Goal: Transaction & Acquisition: Purchase product/service

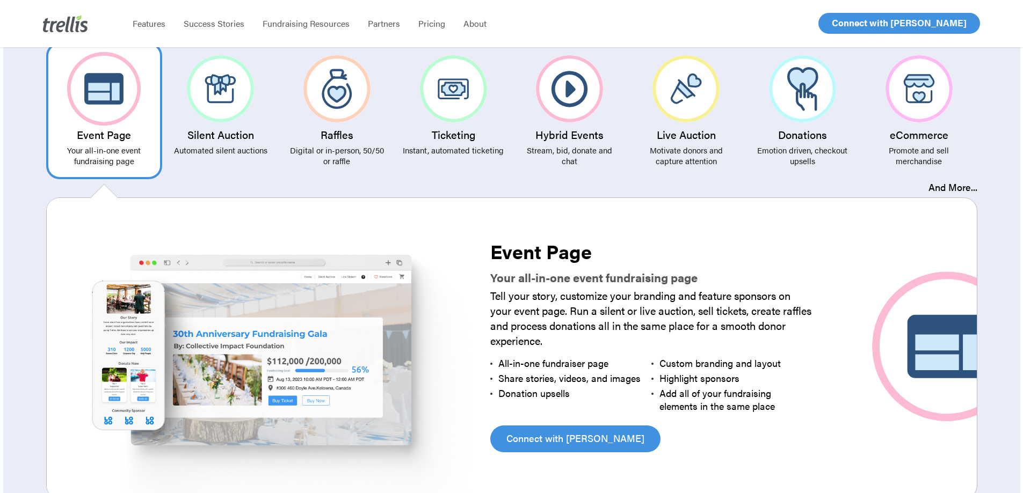
scroll to position [1986, 0]
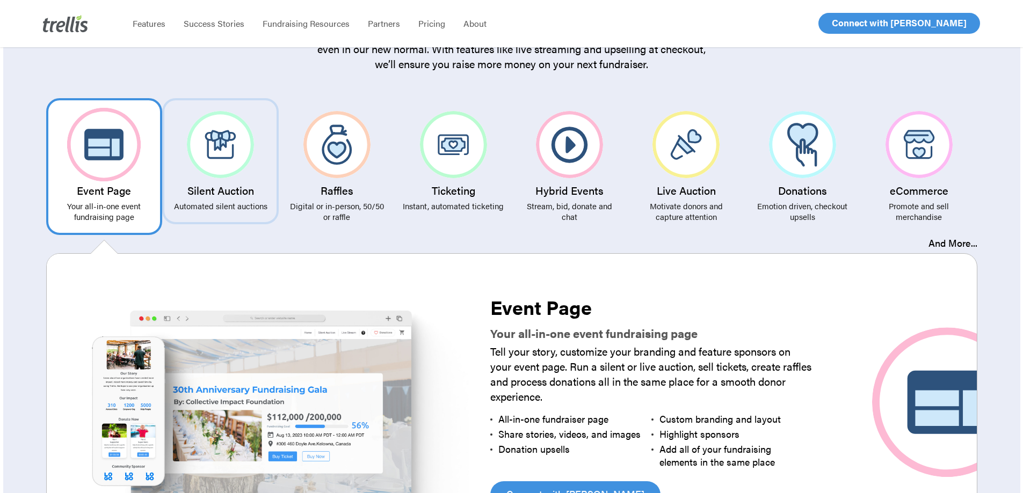
click at [224, 185] on h3 "Silent Auction" at bounding box center [220, 191] width 101 height 12
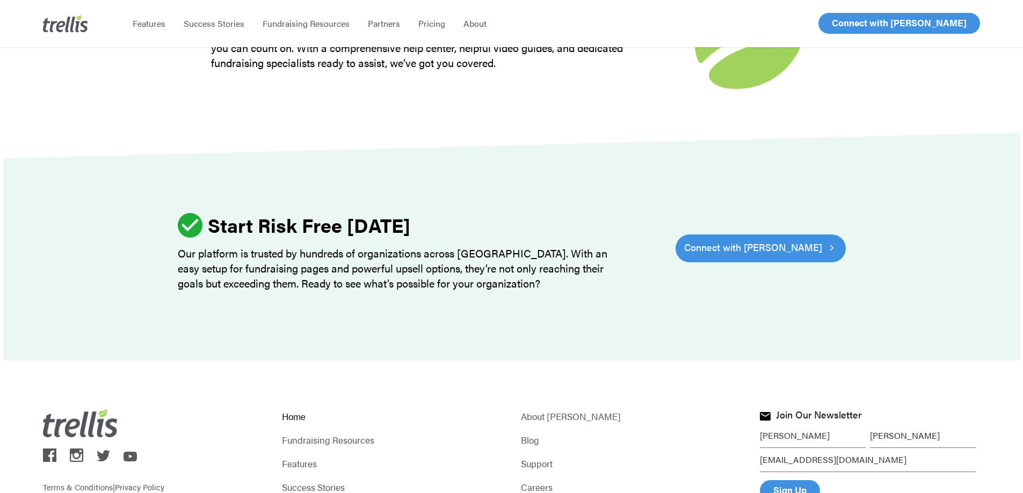
scroll to position [3311, 0]
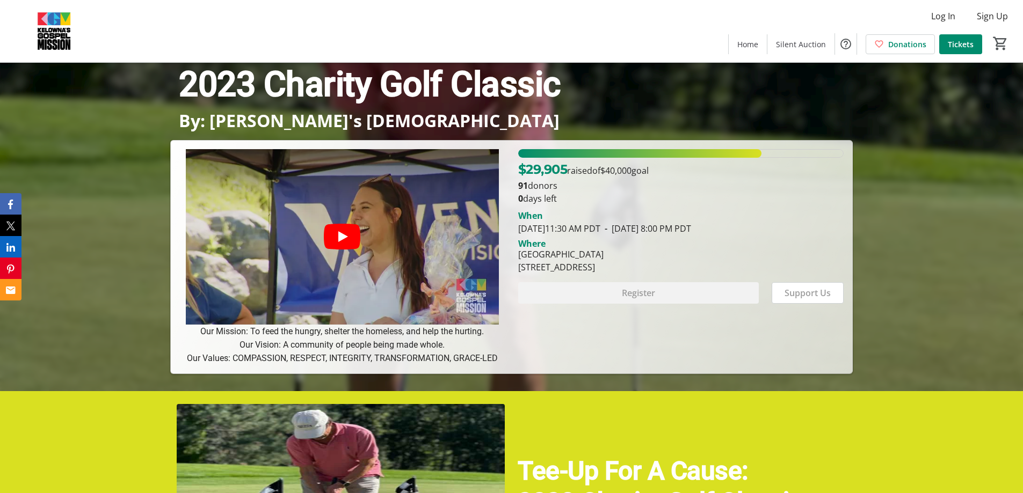
scroll to position [107, 0]
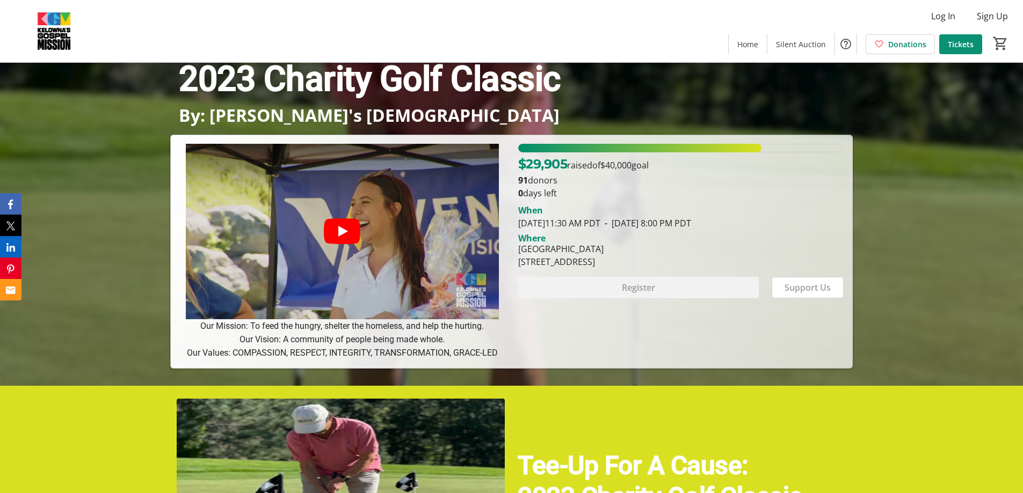
click at [961, 46] on span "Tickets" at bounding box center [960, 44] width 26 height 11
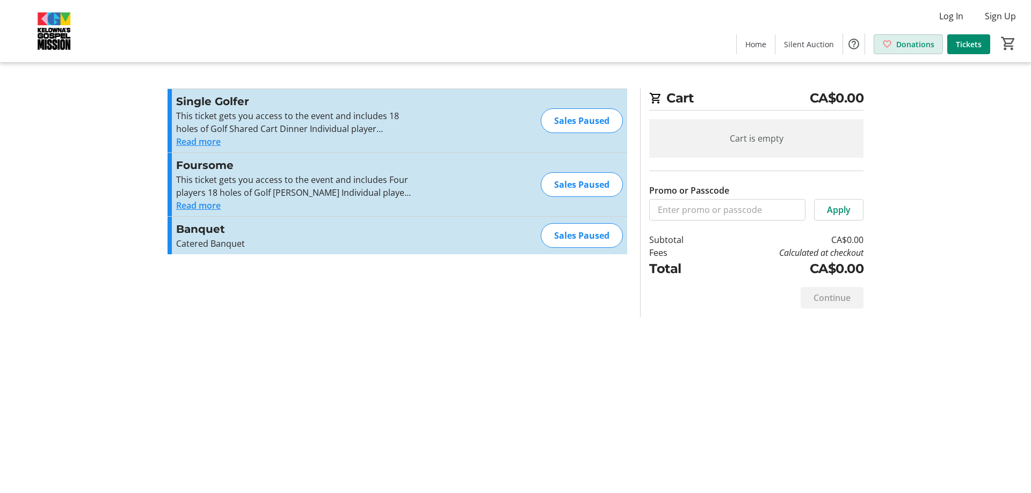
click at [904, 41] on span "Donations" at bounding box center [915, 44] width 38 height 11
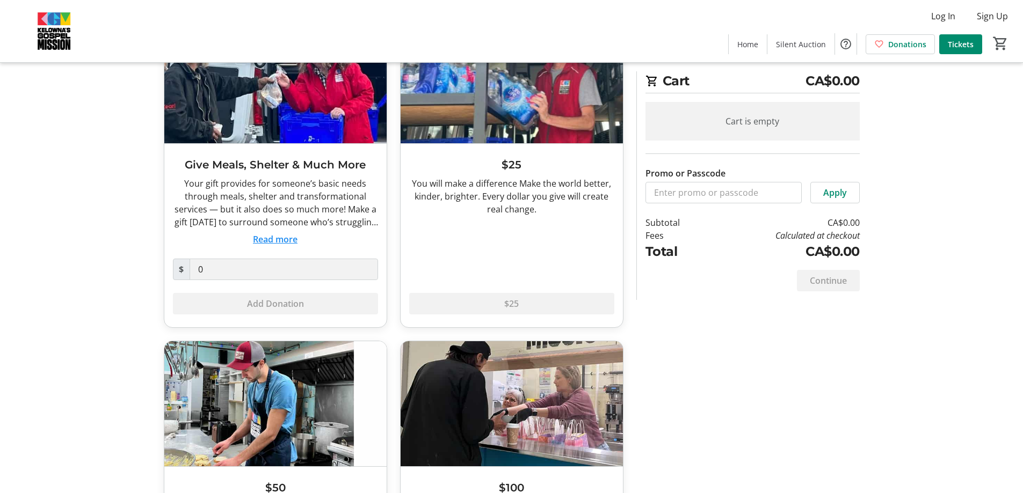
scroll to position [102, 0]
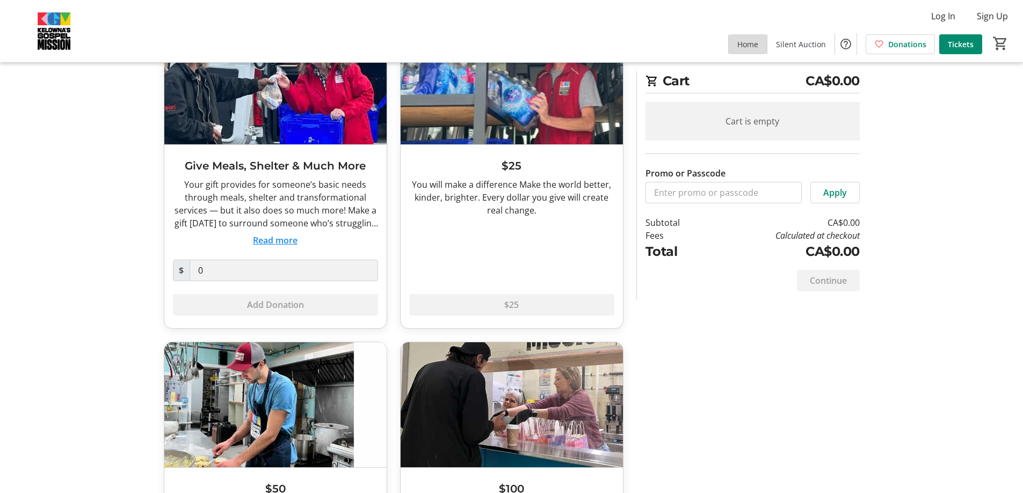
click at [750, 45] on span "Home" at bounding box center [747, 44] width 21 height 11
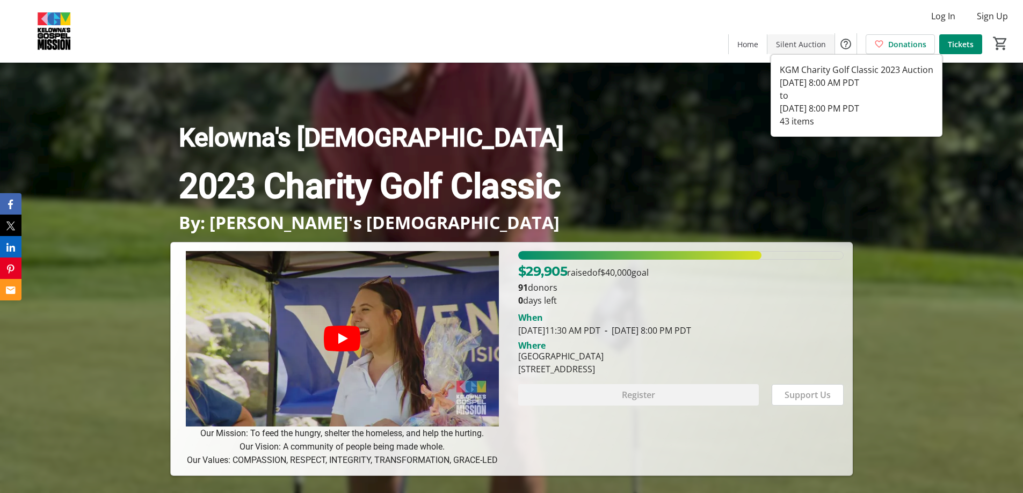
click at [786, 45] on span "Silent Auction" at bounding box center [801, 44] width 50 height 11
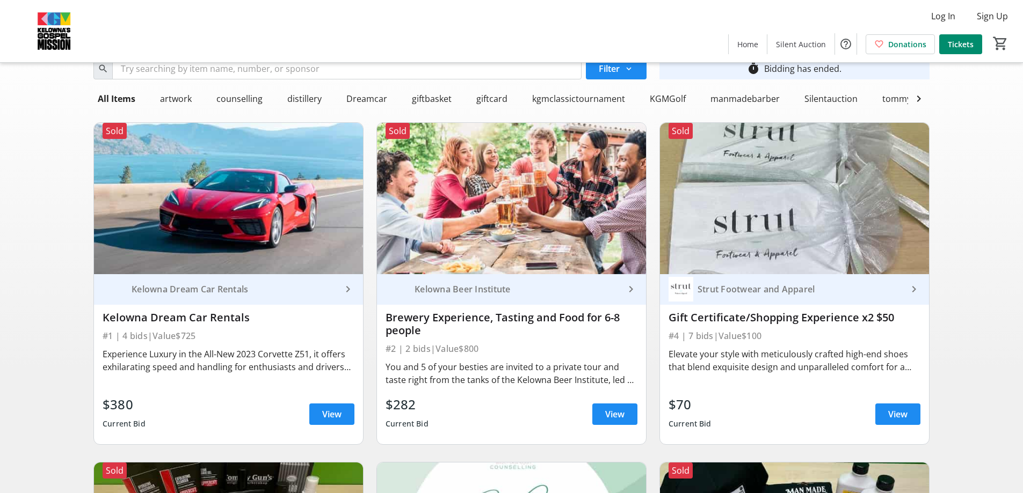
scroll to position [54, 0]
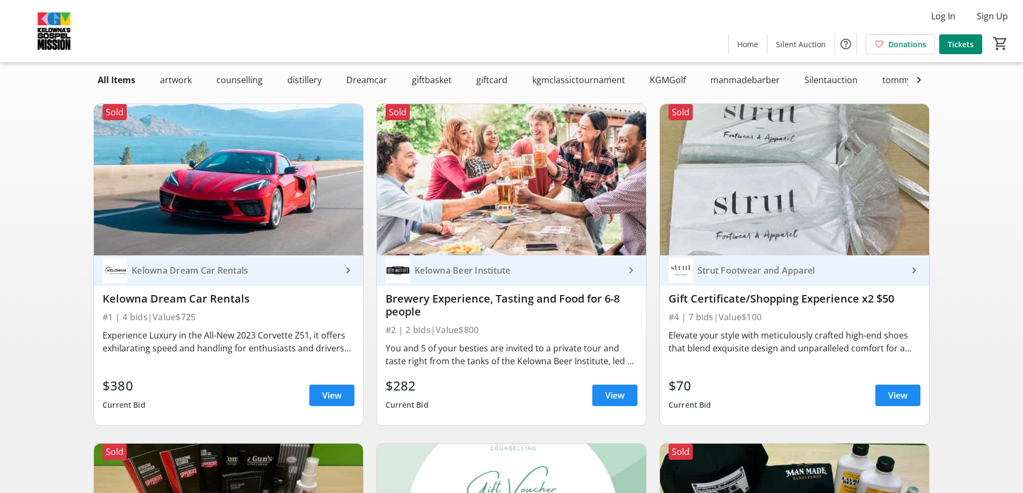
click at [489, 215] on img at bounding box center [511, 179] width 269 height 151
click at [468, 276] on div "Kelowna Beer Institute" at bounding box center [517, 270] width 214 height 11
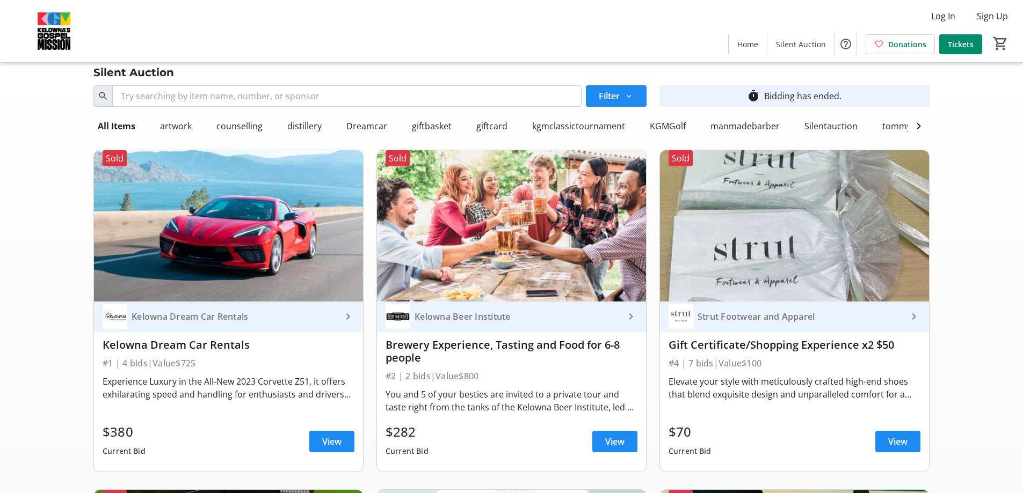
scroll to position [0, 0]
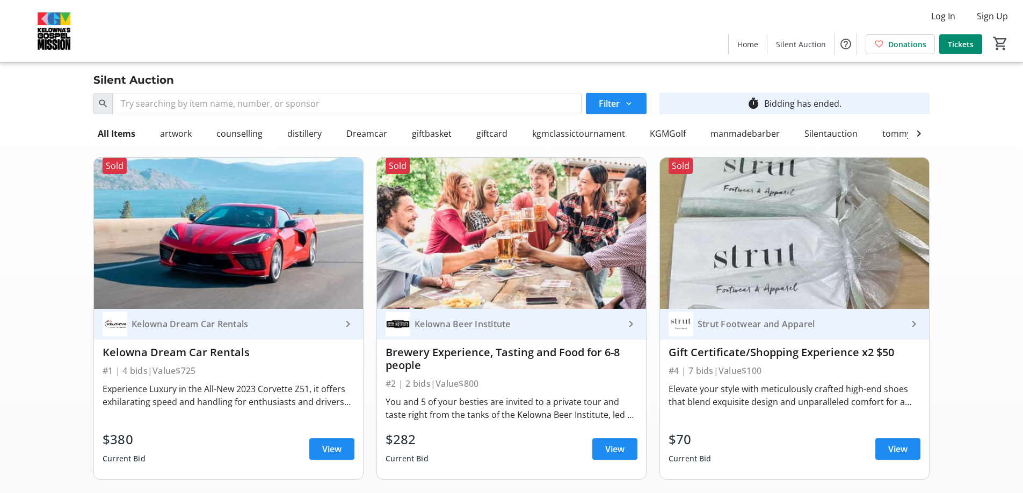
click at [69, 37] on img at bounding box center [54, 31] width 96 height 54
